Goal: Transaction & Acquisition: Purchase product/service

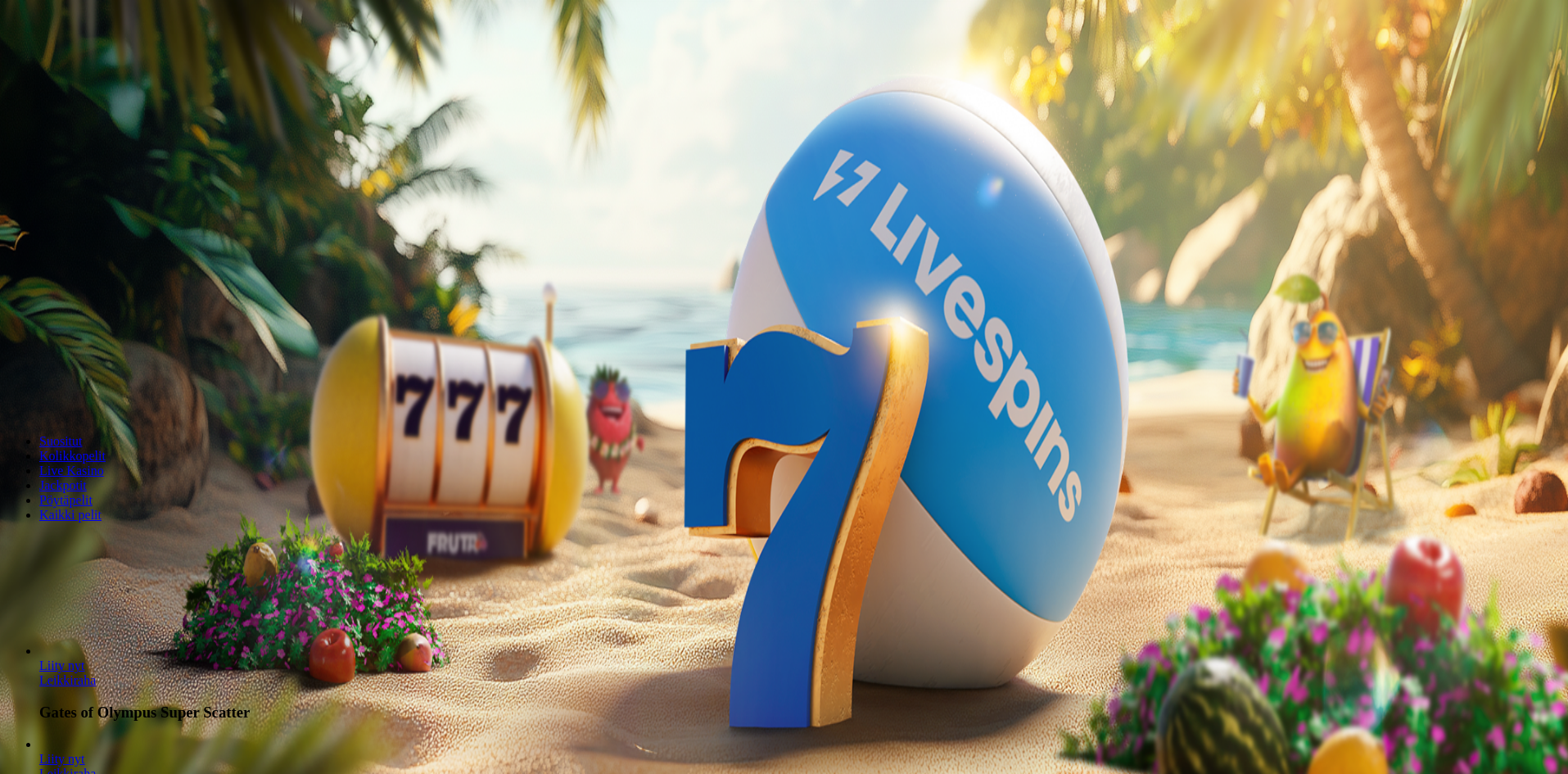
click at [93, 66] on span "Kirjaudu" at bounding box center [113, 60] width 40 height 12
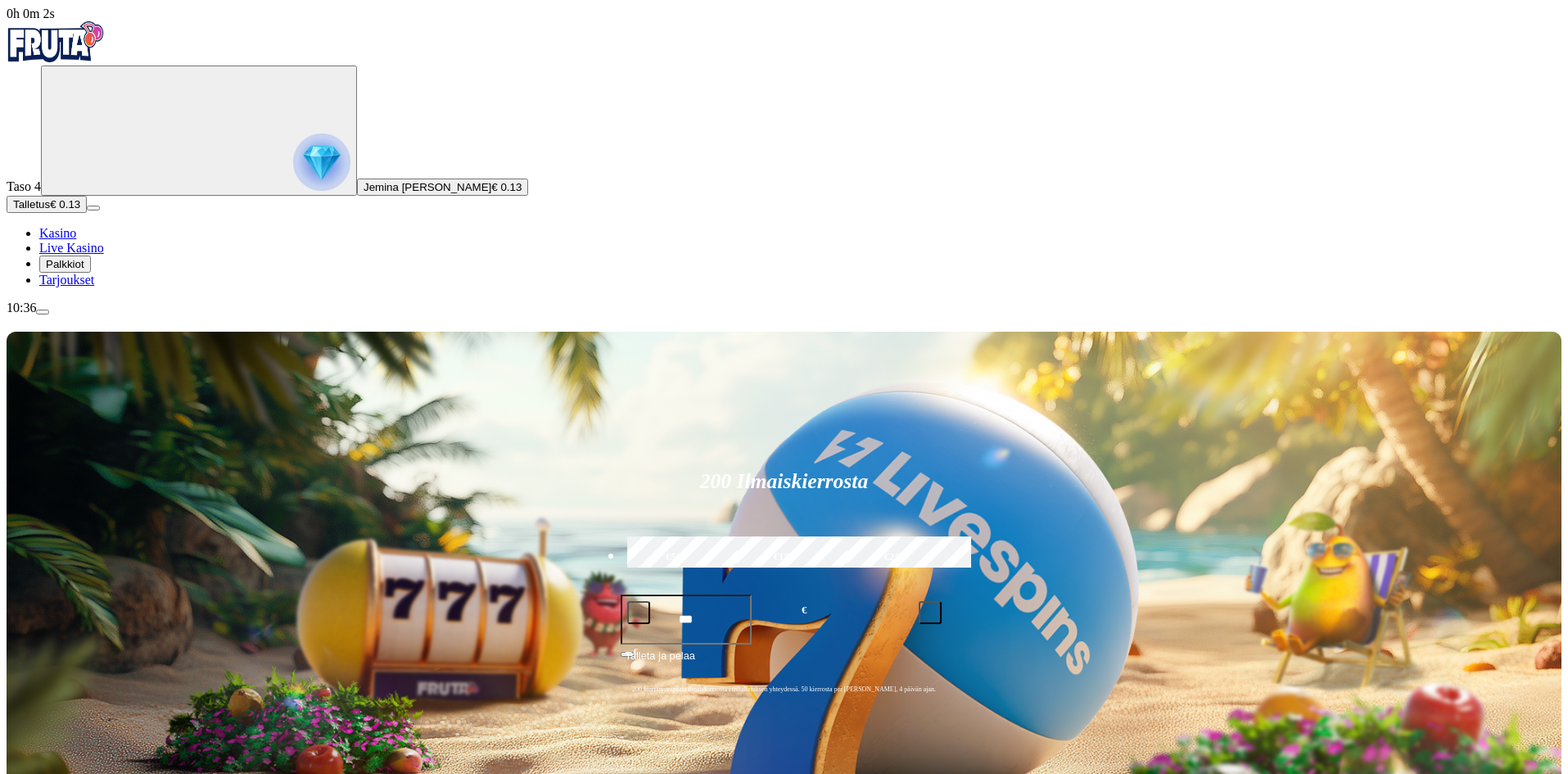
click at [85, 270] on span "Palkkiot" at bounding box center [65, 264] width 39 height 12
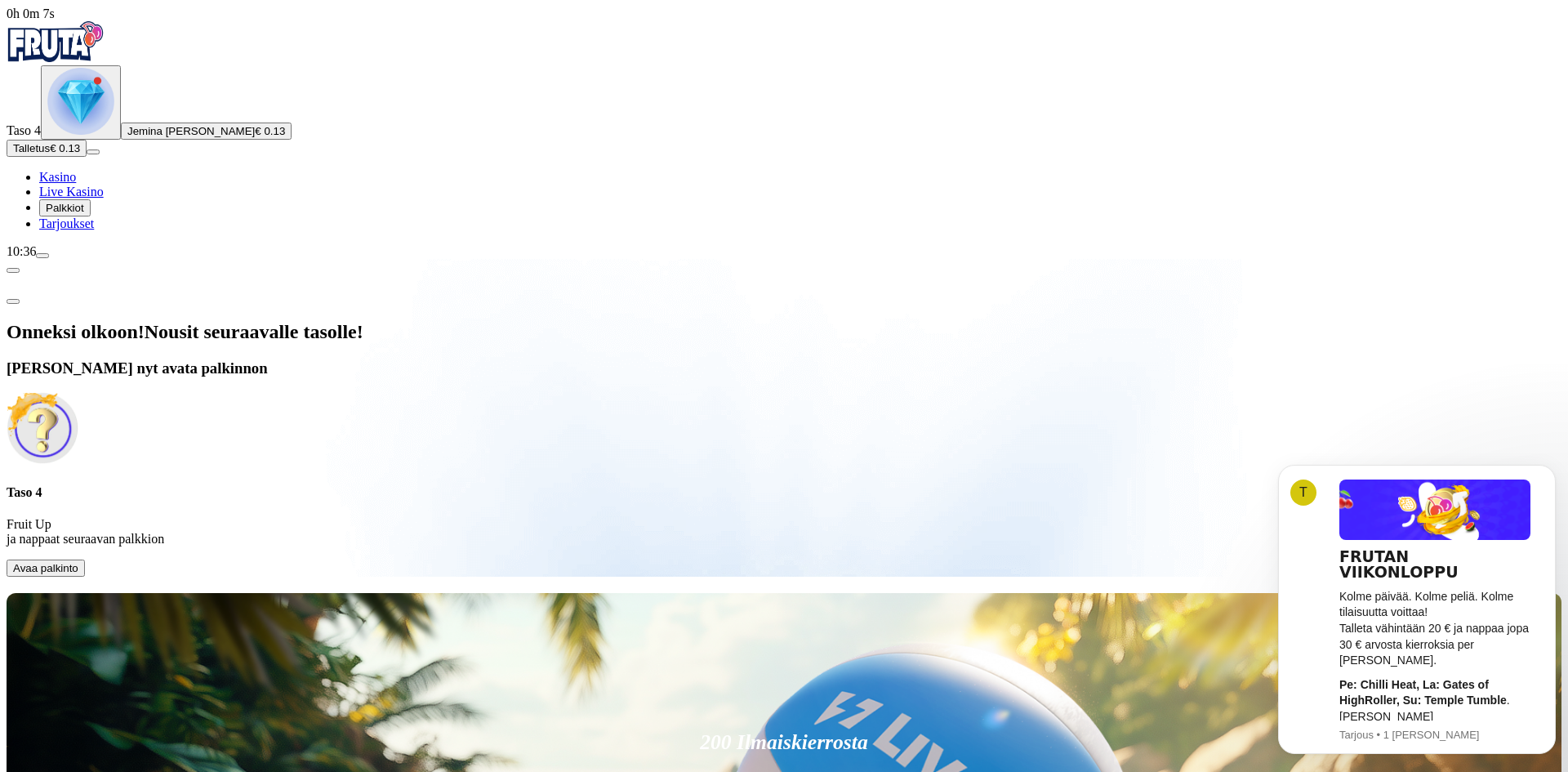
click at [78, 563] on span "Avaa palkinto" at bounding box center [46, 569] width 65 height 12
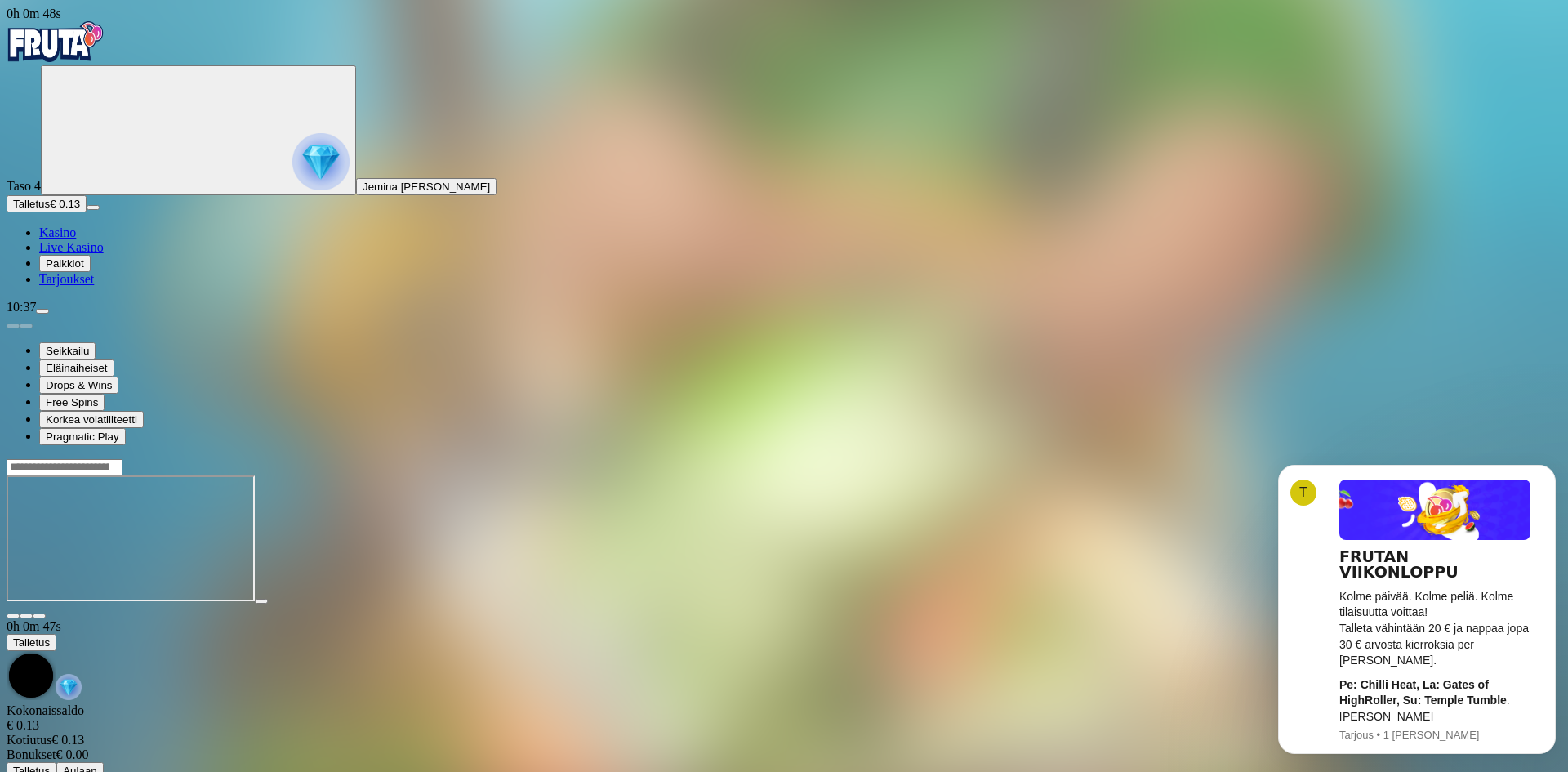
click at [84, 270] on span "Palkkiot" at bounding box center [65, 264] width 39 height 12
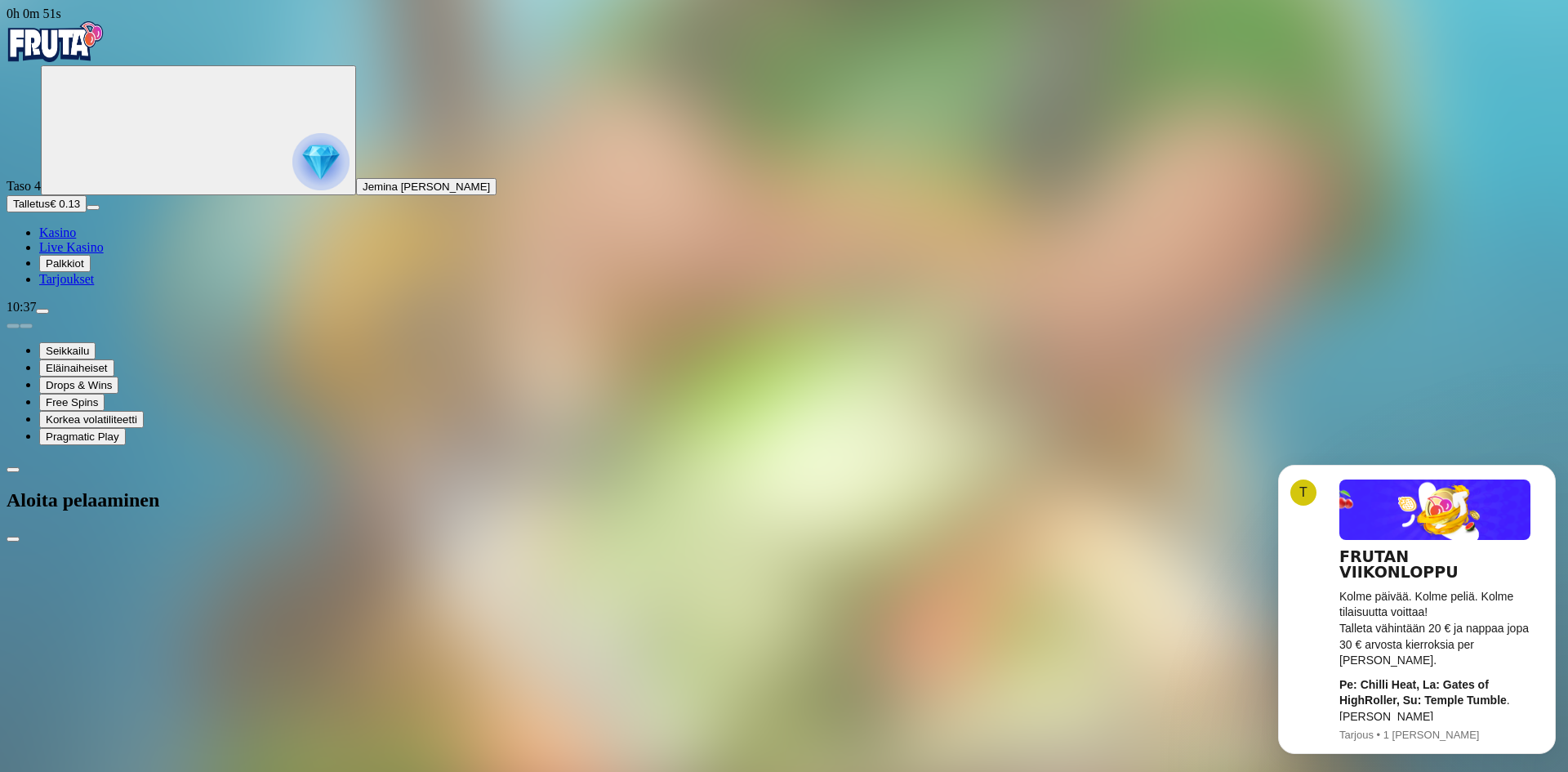
drag, startPoint x: 253, startPoint y: 339, endPoint x: 169, endPoint y: 334, distance: 84.1
type input "**"
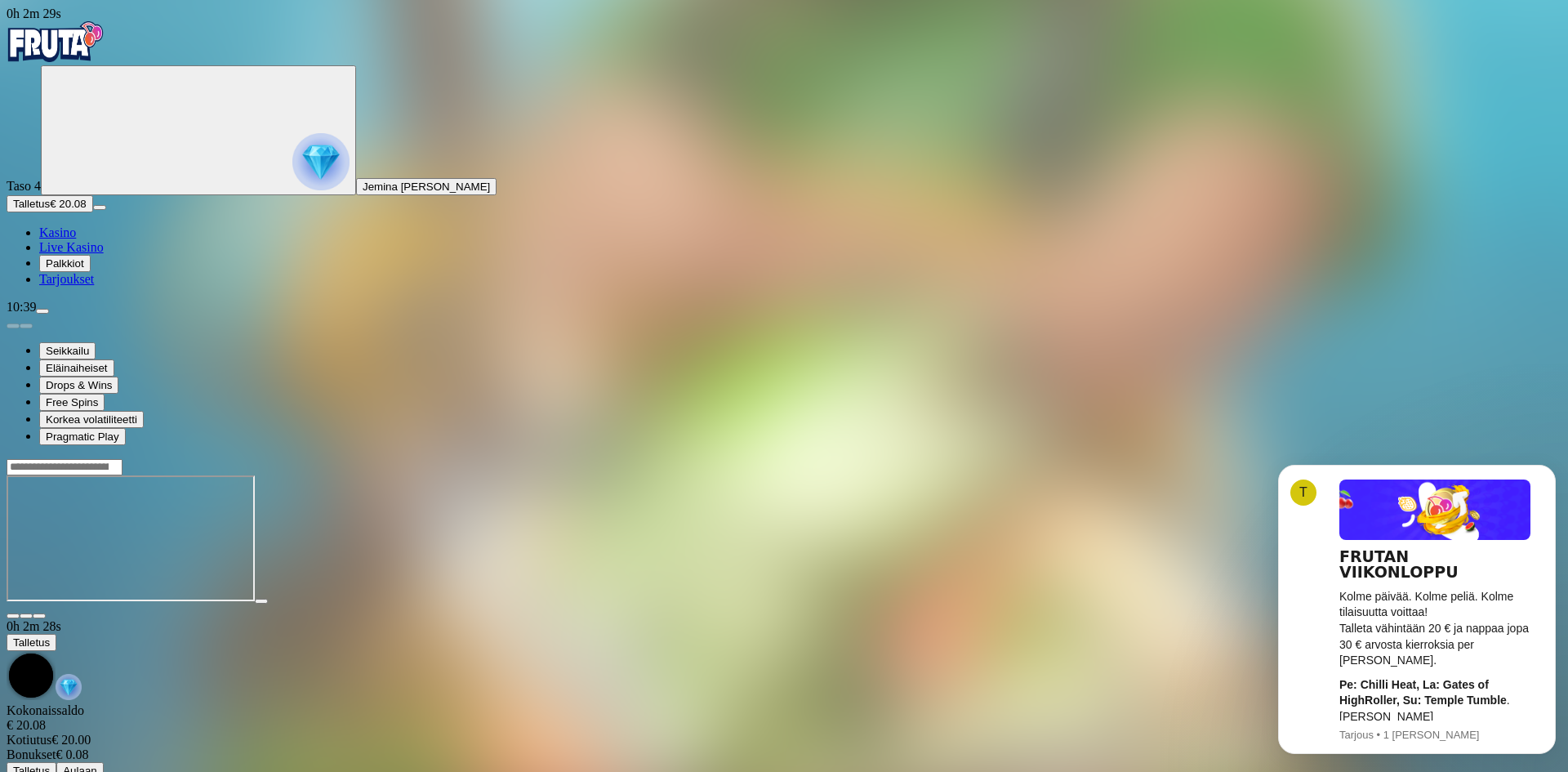
click at [84, 270] on span "Palkkiot" at bounding box center [65, 264] width 39 height 12
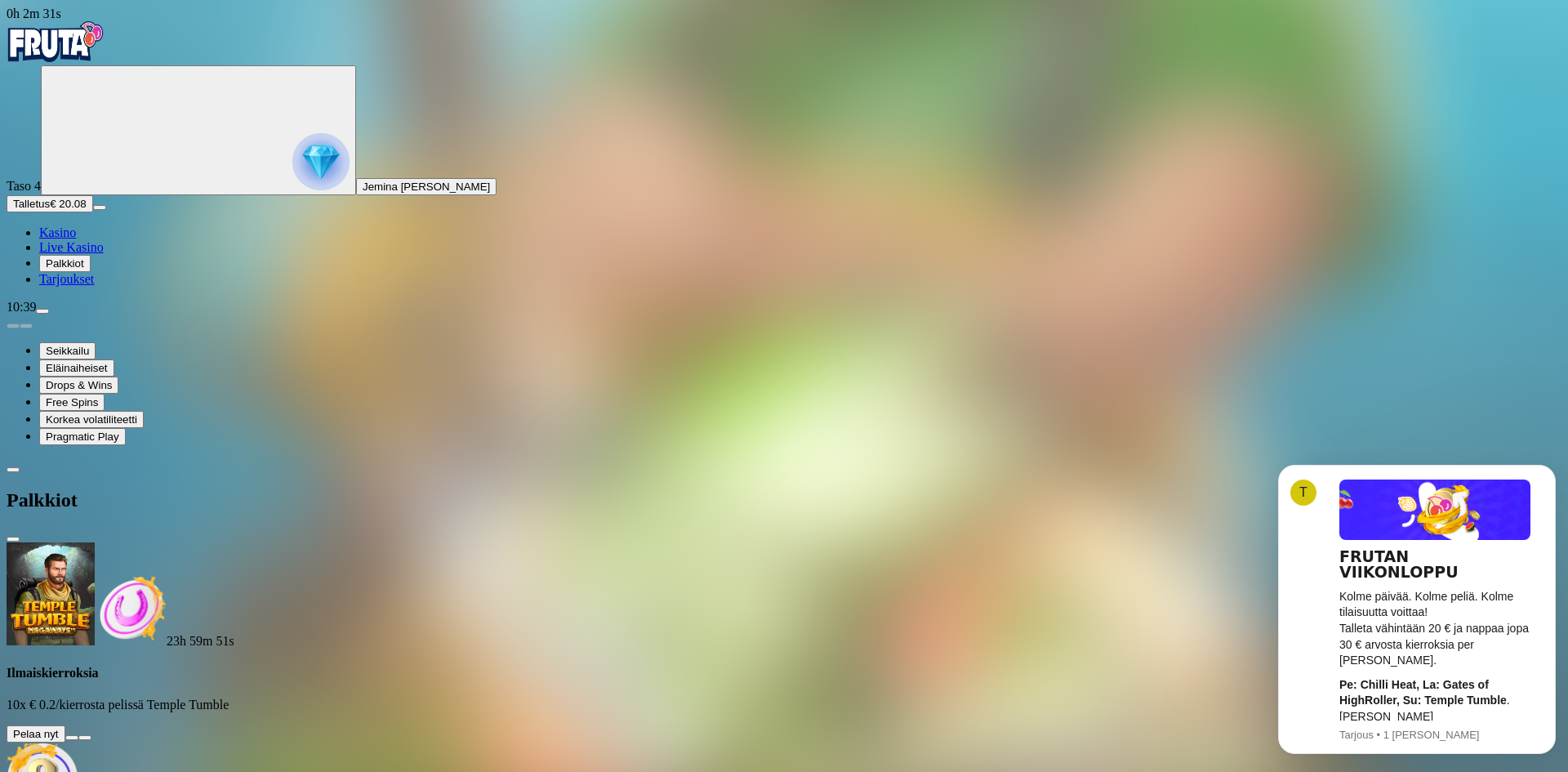
click at [78, 736] on button at bounding box center [71, 738] width 13 height 5
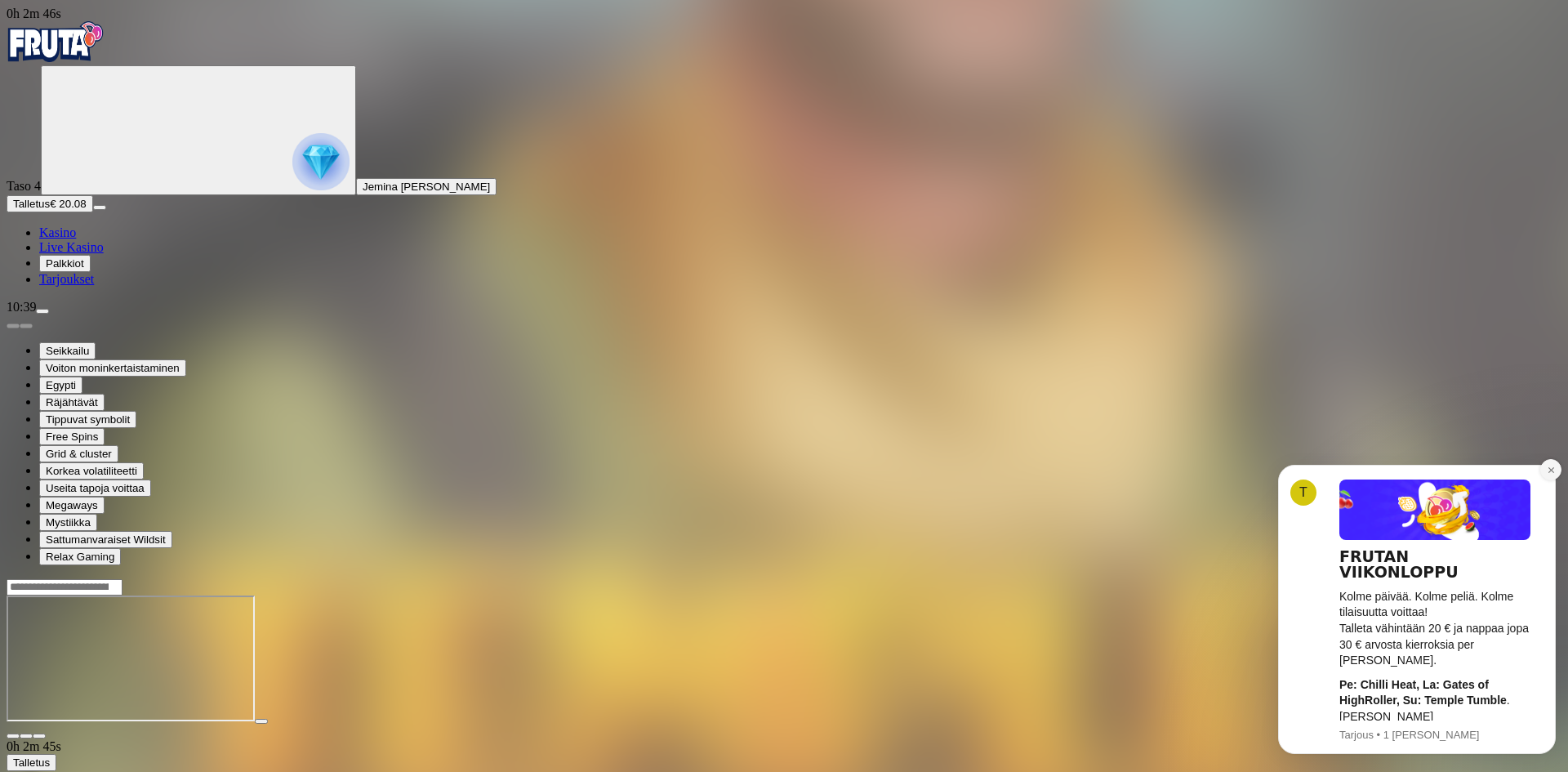
click at [1548, 468] on icon "Dismiss notification" at bounding box center [1551, 470] width 9 height 9
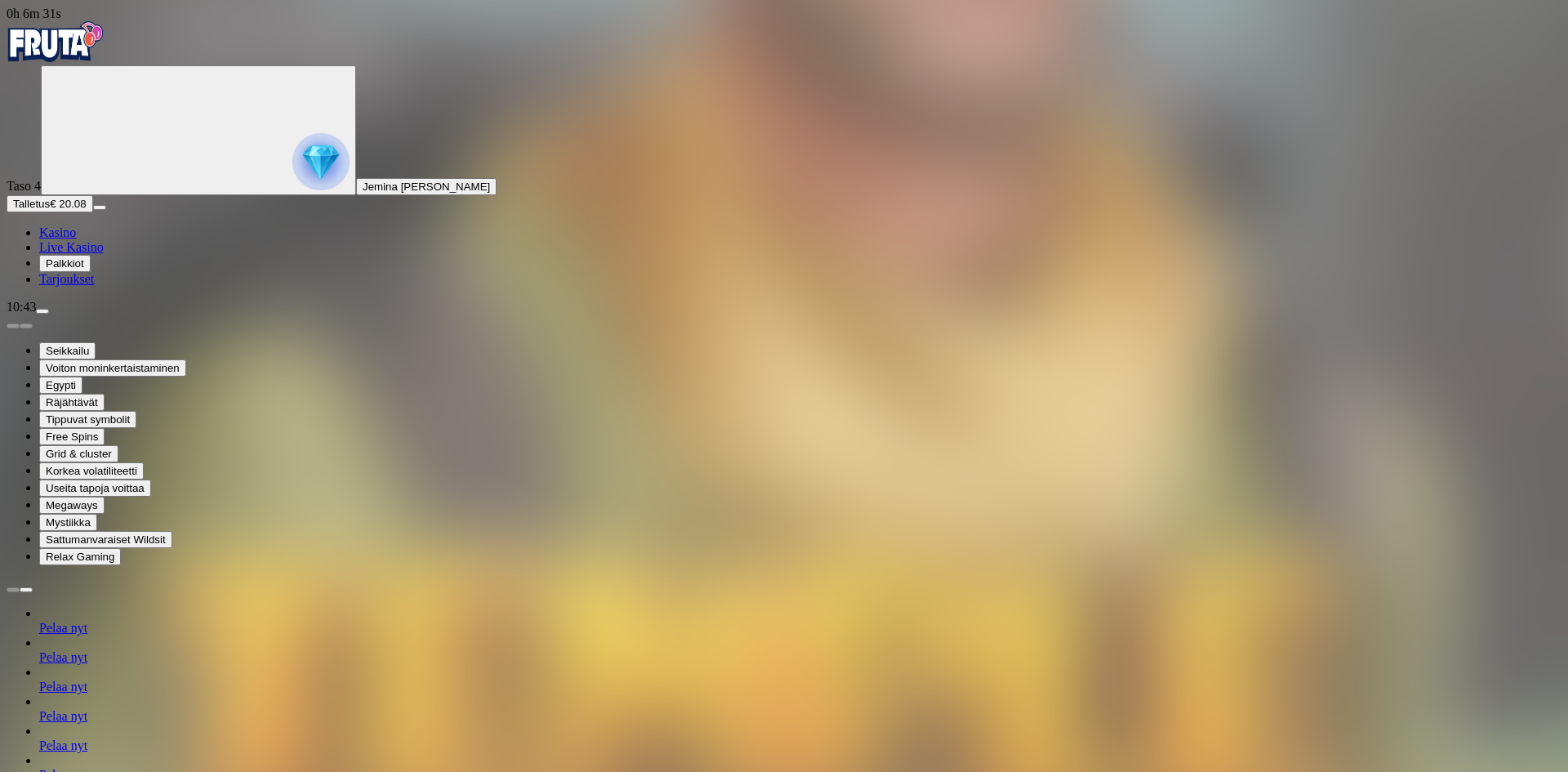
click at [76, 240] on span "Kasino" at bounding box center [58, 233] width 37 height 14
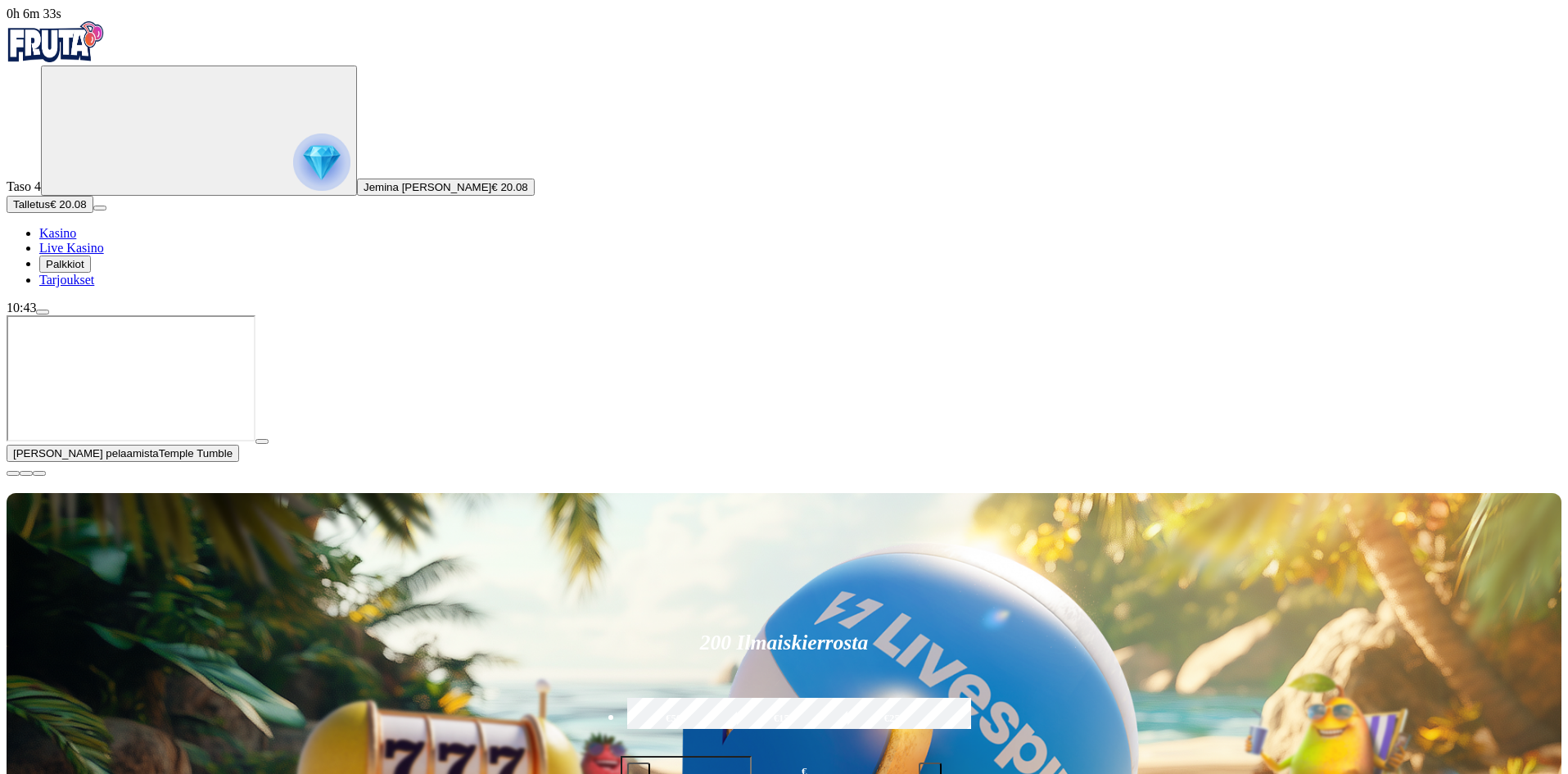
click at [85, 270] on span "Palkkiot" at bounding box center [65, 264] width 39 height 12
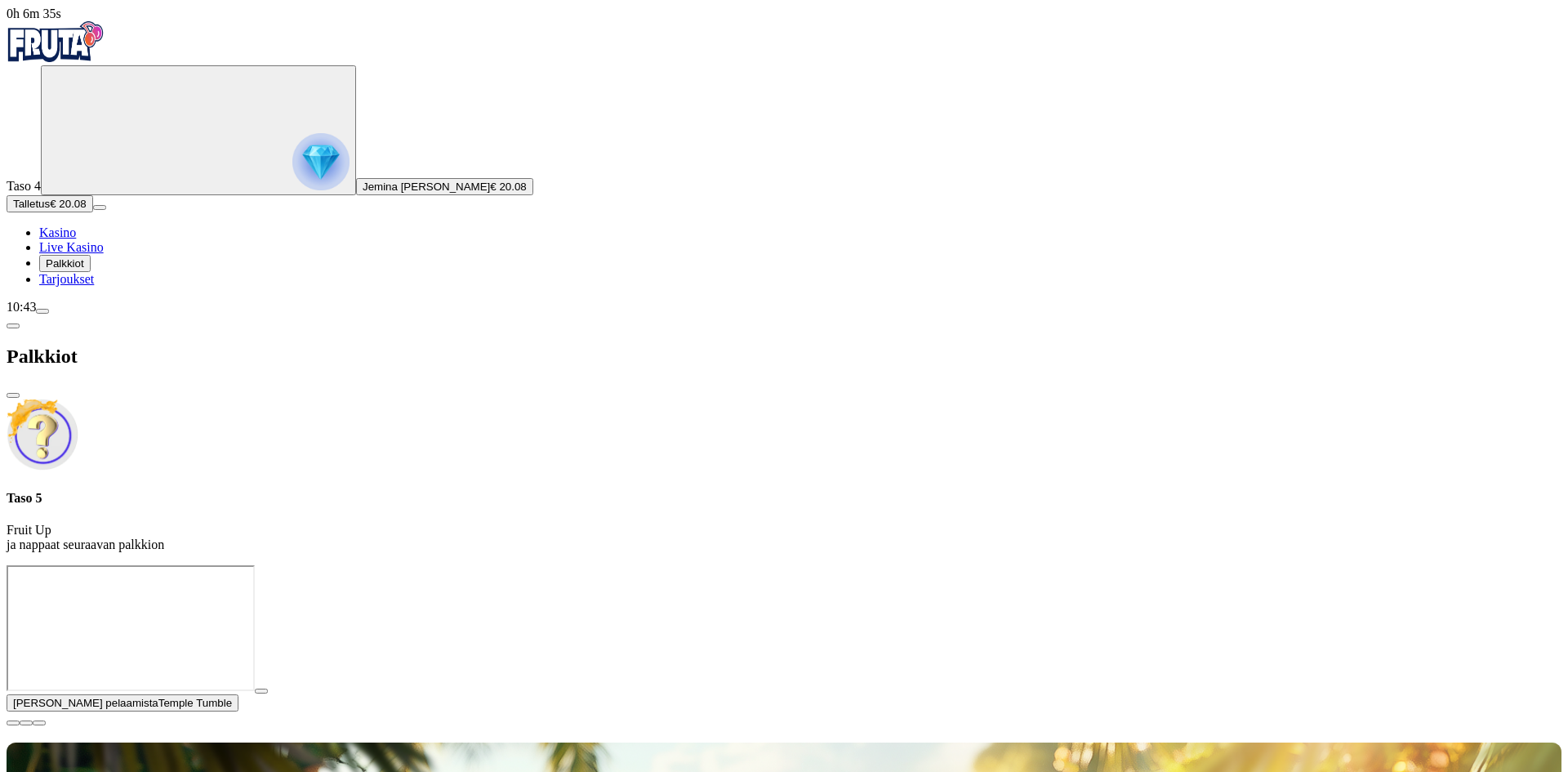
click at [94, 286] on span "Tarjoukset" at bounding box center [67, 279] width 55 height 14
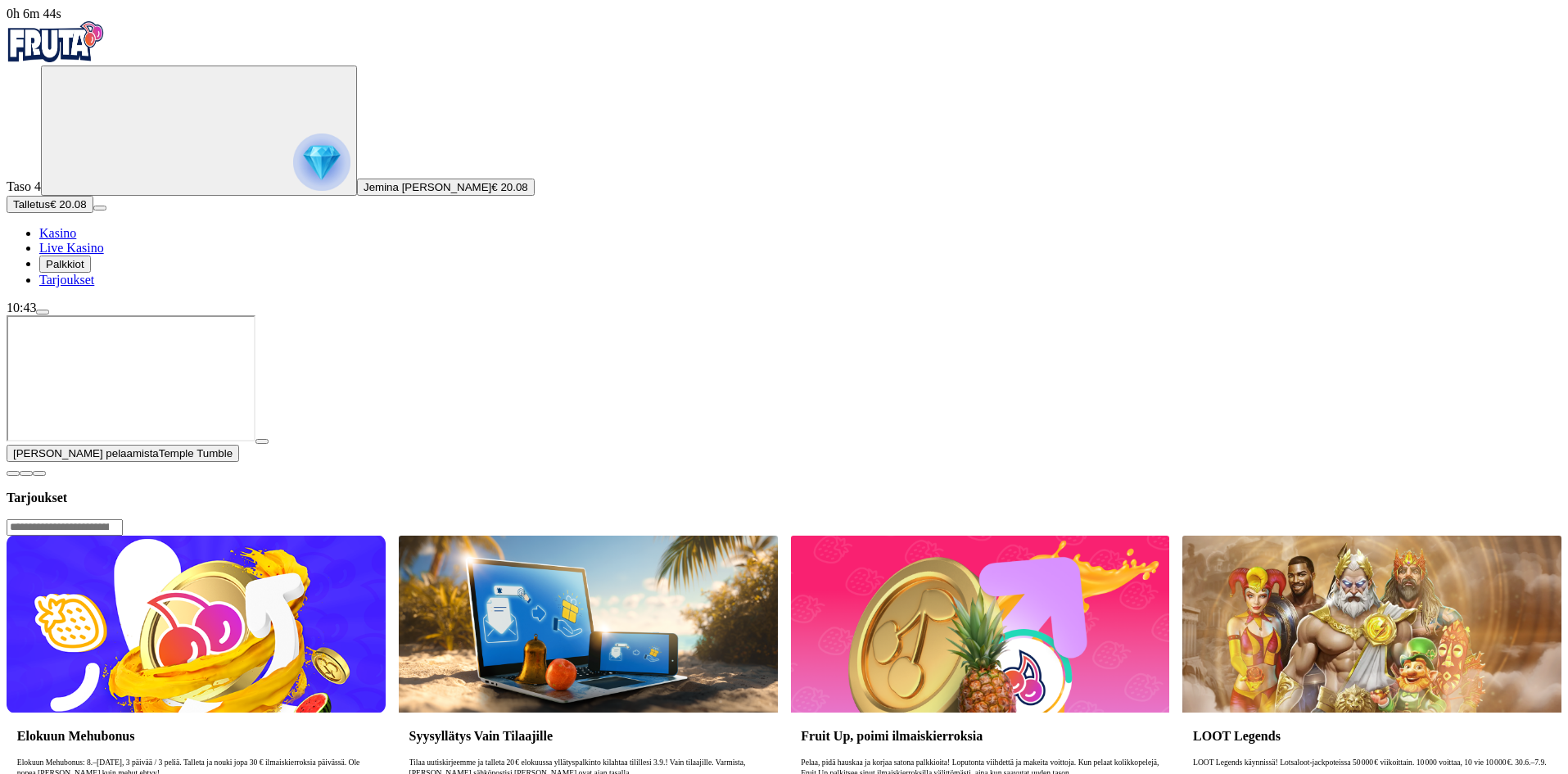
click at [76, 240] on span "Kasino" at bounding box center [58, 233] width 37 height 14
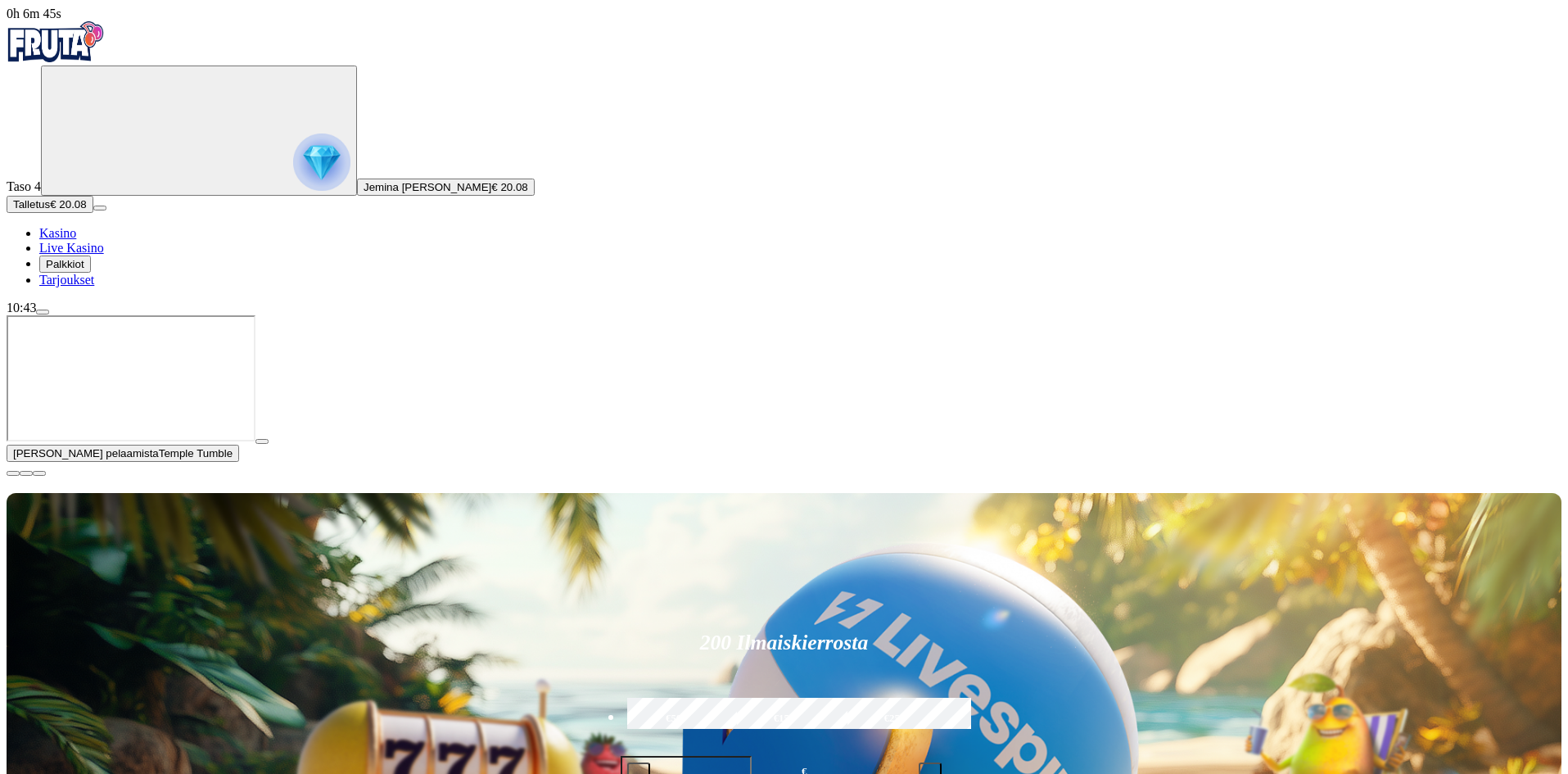
scroll to position [82, 0]
